Goal: Check status

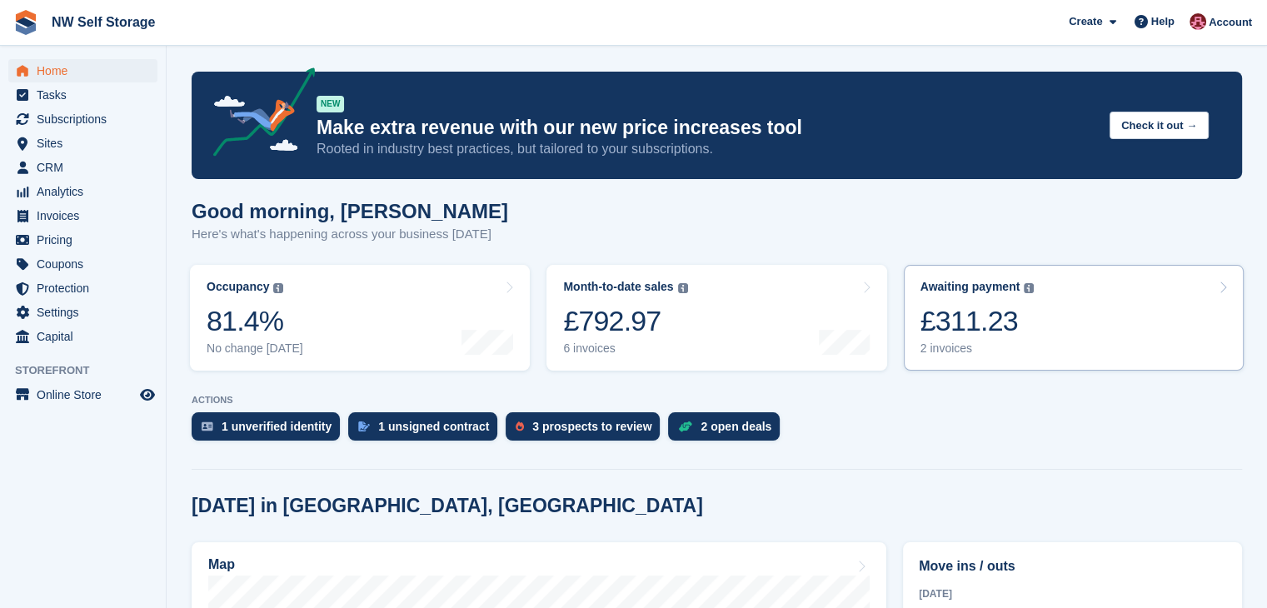
click at [954, 330] on div "£311.23" at bounding box center [977, 321] width 114 height 34
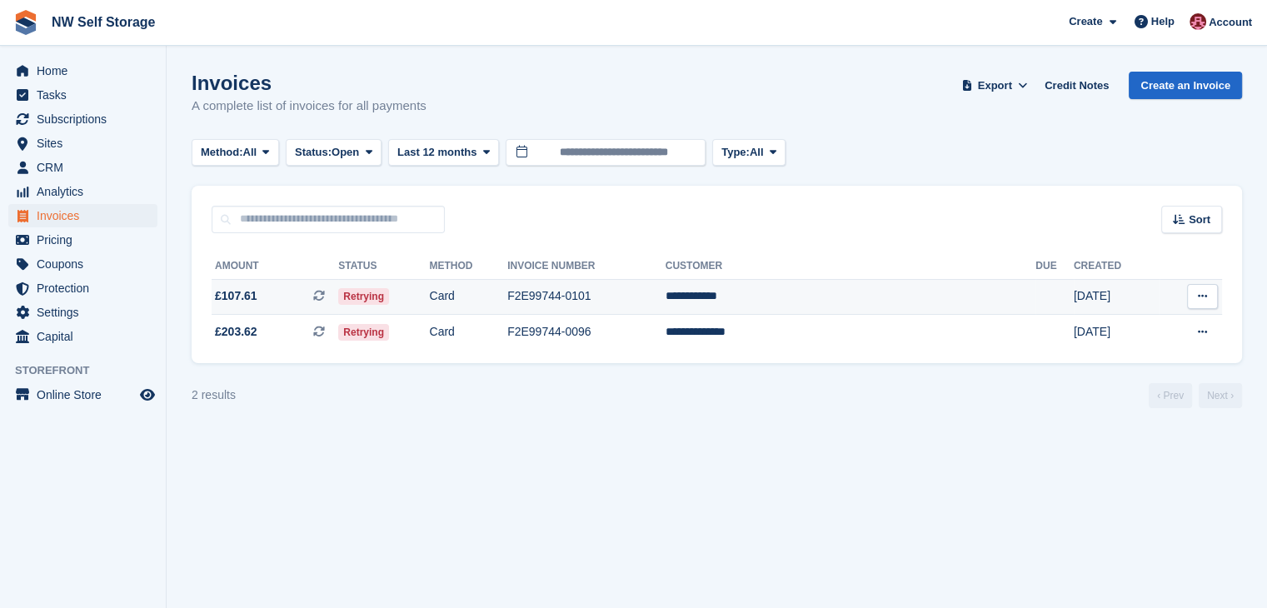
click at [665, 301] on td "F2E99744-0101" at bounding box center [586, 297] width 158 height 36
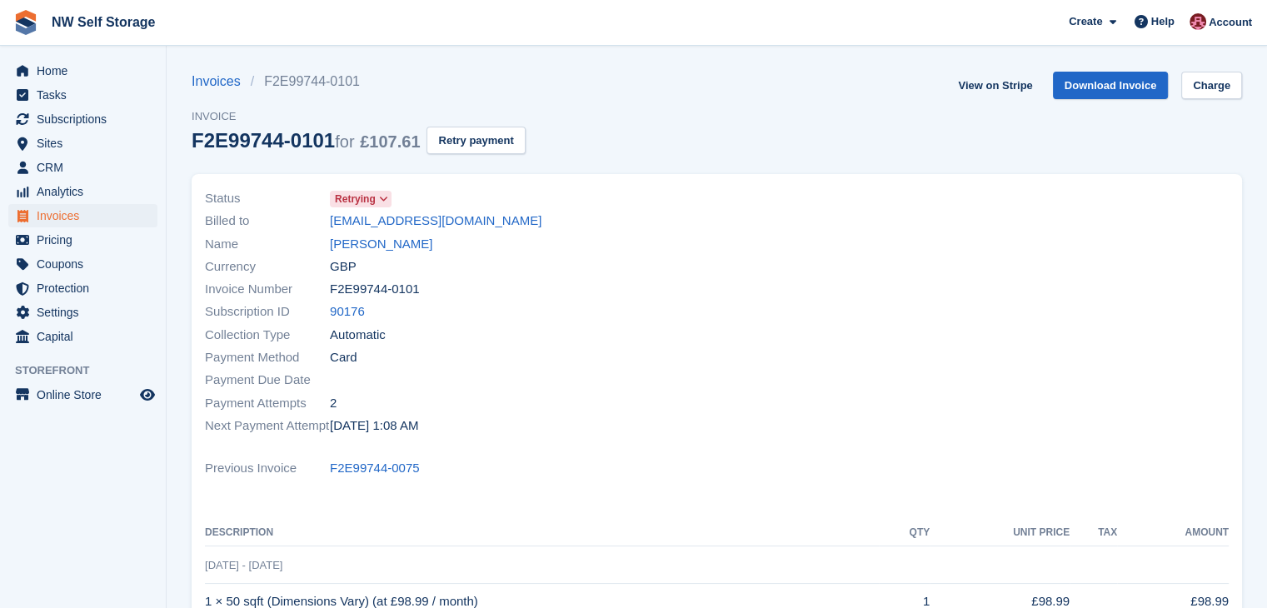
drag, startPoint x: 520, startPoint y: 226, endPoint x: 323, endPoint y: 227, distance: 196.6
click at [323, 227] on div "Billed to lindahanson308@yahoo.co.uk" at bounding box center [456, 221] width 502 height 22
copy div "lindahanson308@yahoo.co.uk"
click at [652, 320] on div "Subscription ID 90176" at bounding box center [456, 312] width 502 height 22
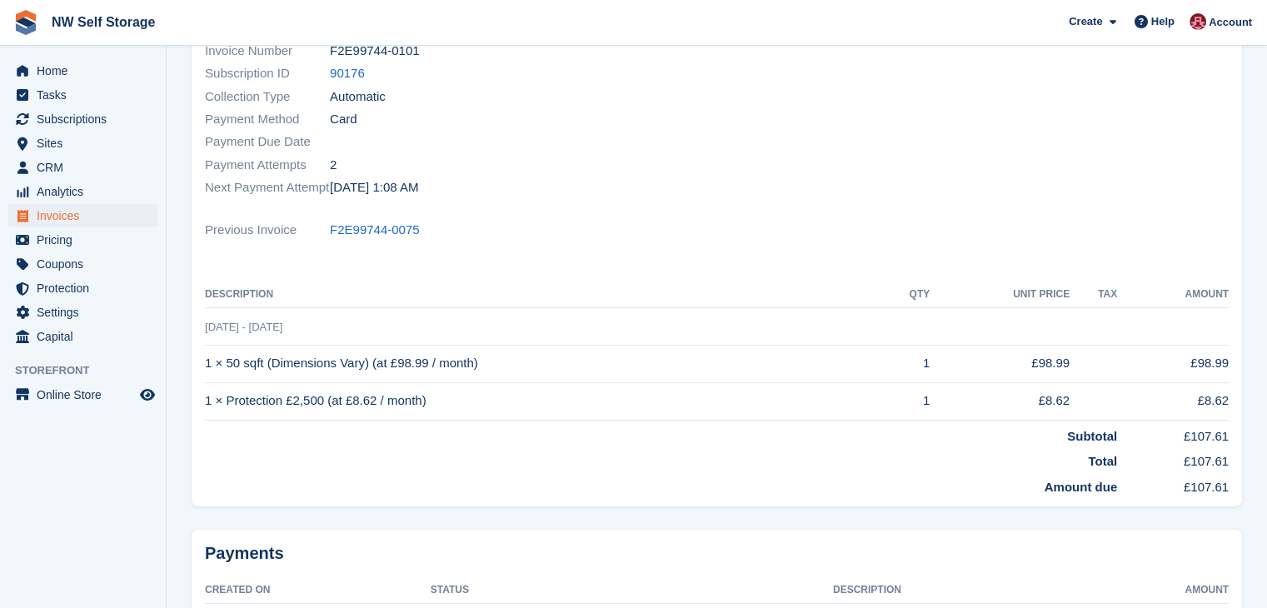
scroll to position [202, 0]
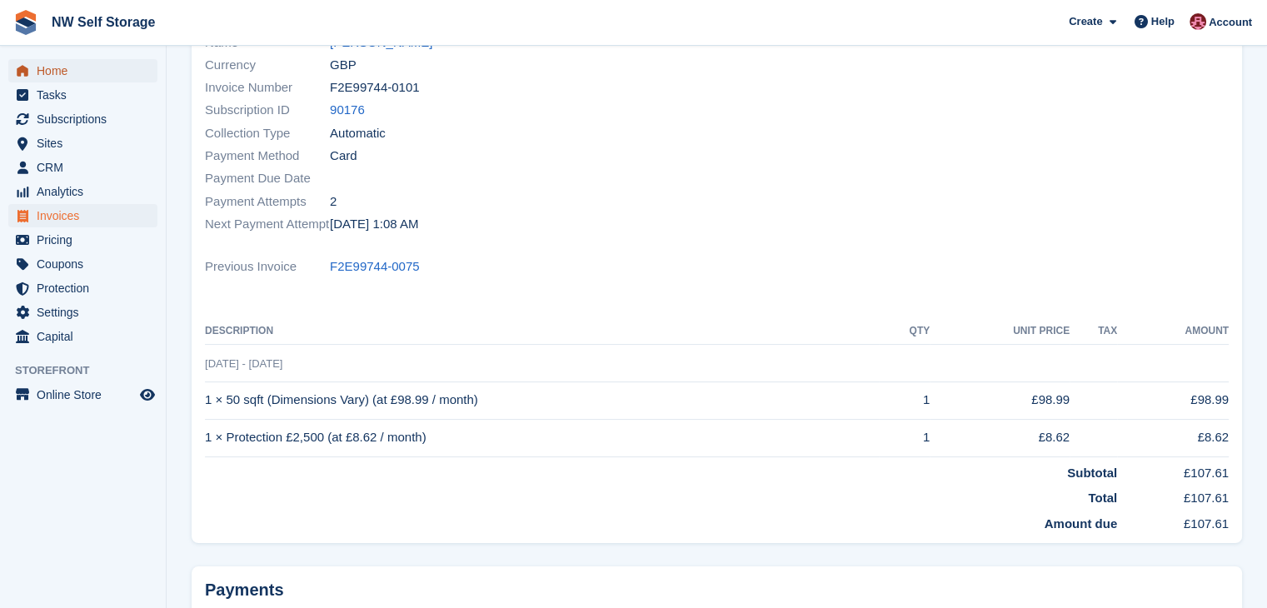
click at [40, 62] on span "Home" at bounding box center [87, 70] width 100 height 23
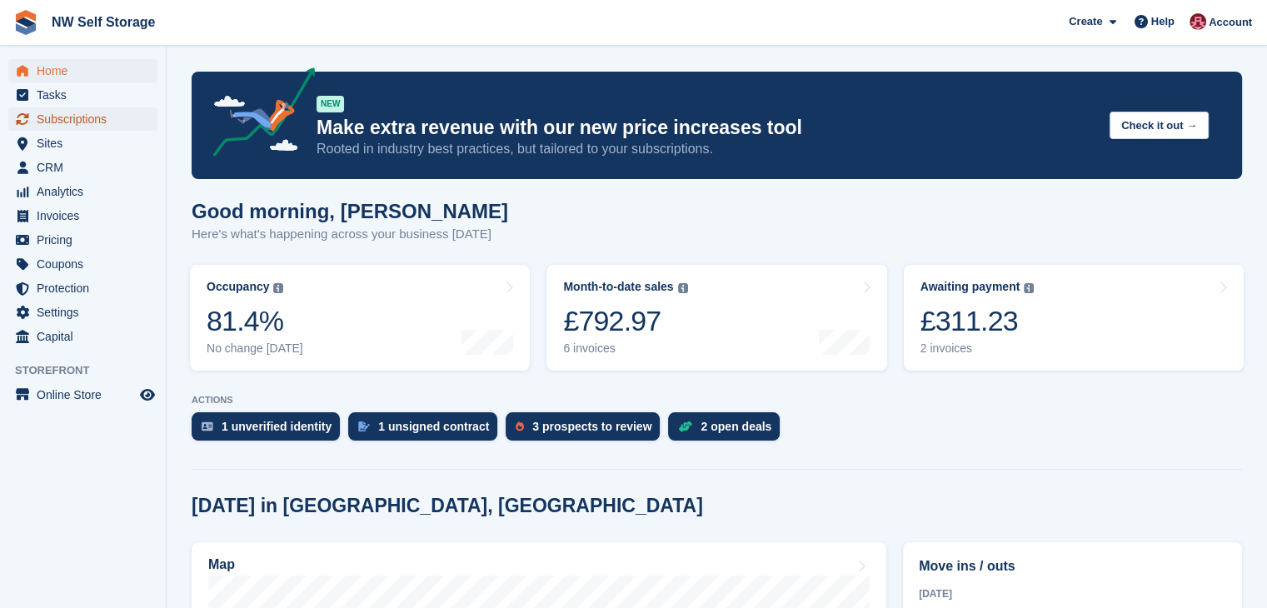
click at [94, 121] on span "Subscriptions" at bounding box center [87, 118] width 100 height 23
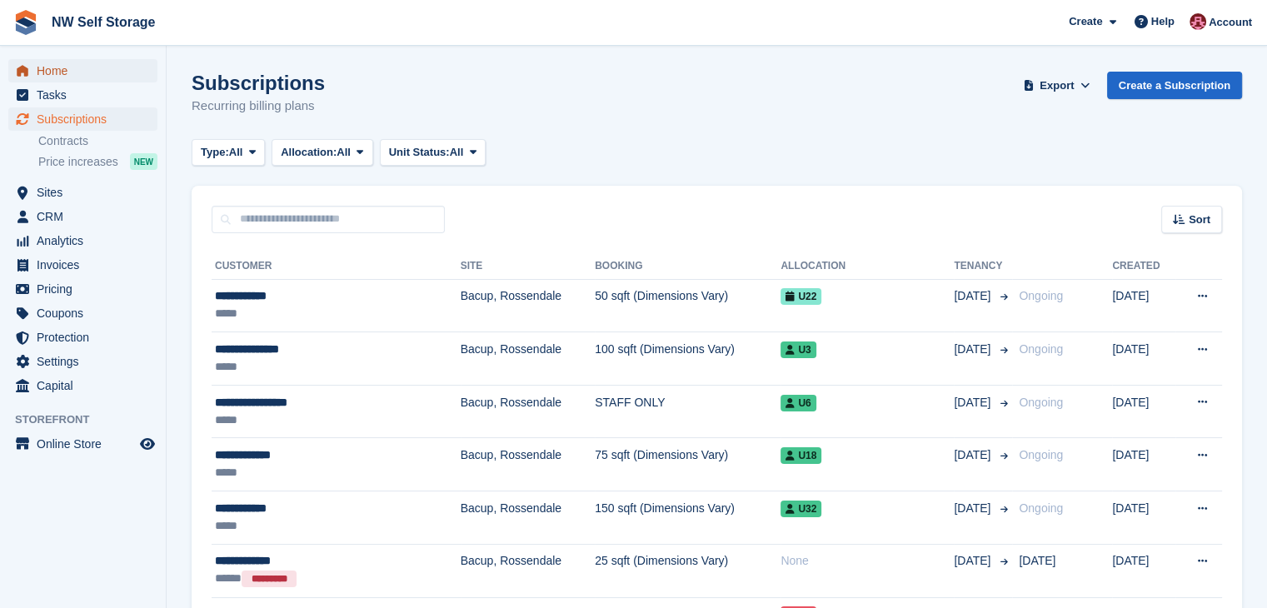
click at [50, 73] on span "Home" at bounding box center [87, 70] width 100 height 23
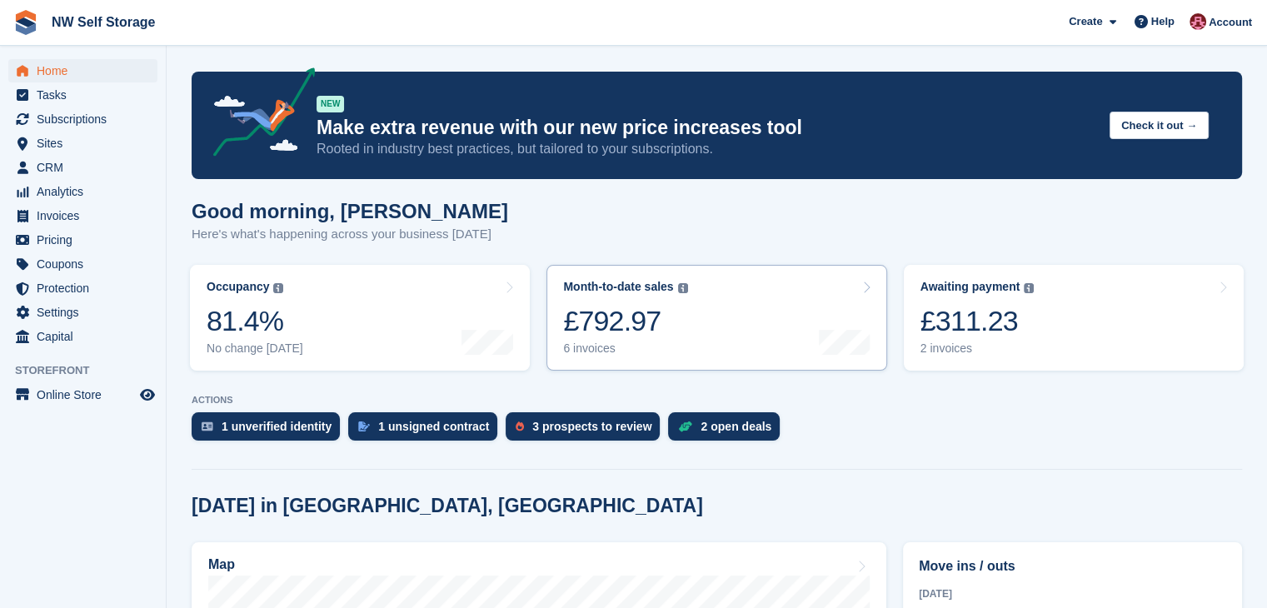
click at [628, 341] on div "Month-to-date sales The sum of all finalised invoices generated this month to d…" at bounding box center [625, 318] width 124 height 76
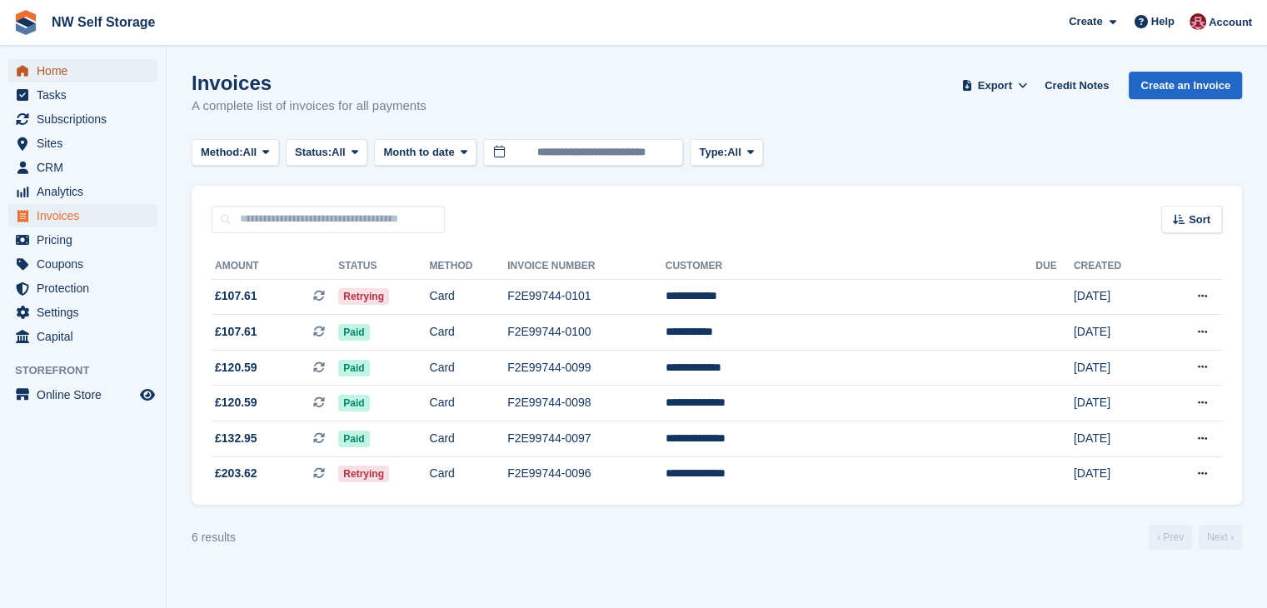
click at [41, 67] on span "Home" at bounding box center [87, 70] width 100 height 23
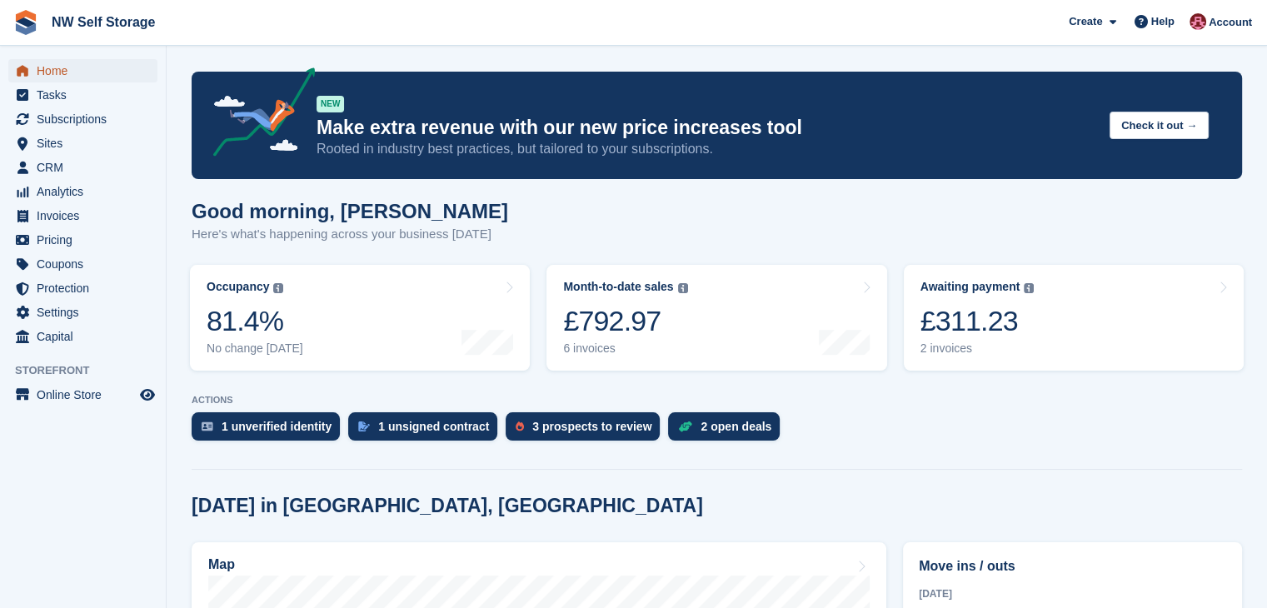
click at [53, 69] on span "Home" at bounding box center [87, 70] width 100 height 23
